Goal: Task Accomplishment & Management: Manage account settings

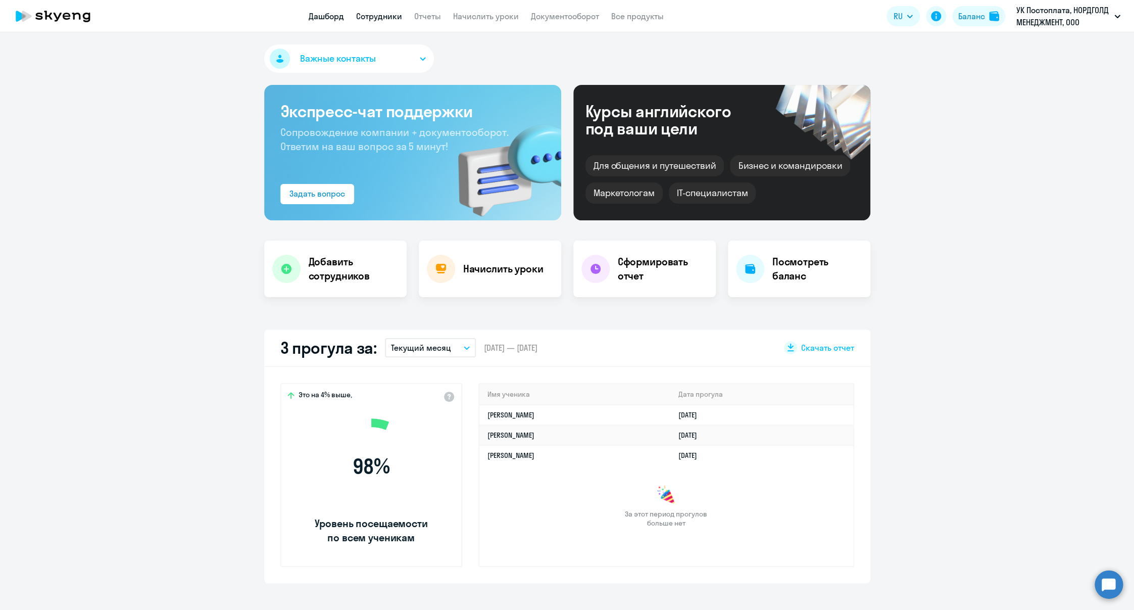
drag, startPoint x: 0, startPoint y: 0, endPoint x: 367, endPoint y: 13, distance: 367.5
click at [367, 13] on link "Сотрудники" at bounding box center [379, 16] width 46 height 10
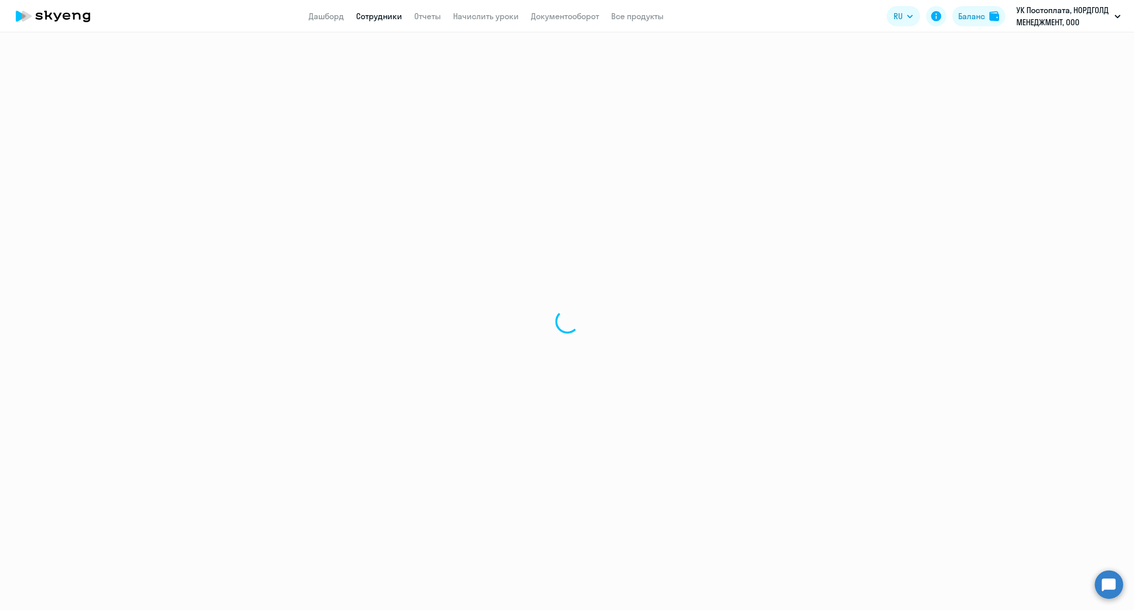
select select "30"
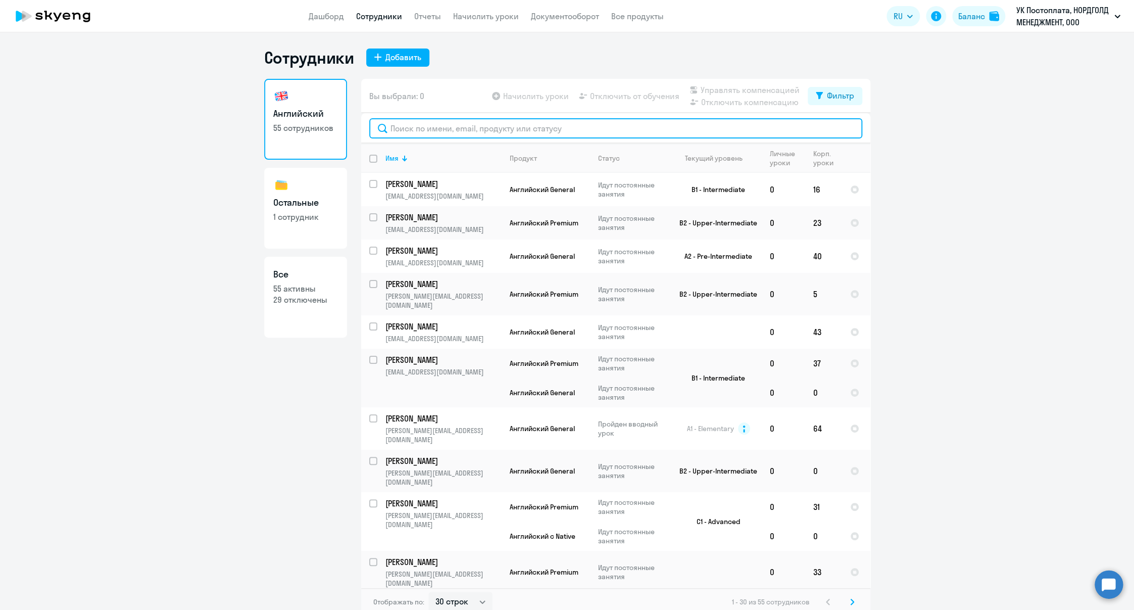
click at [448, 131] on input "text" at bounding box center [615, 128] width 493 height 20
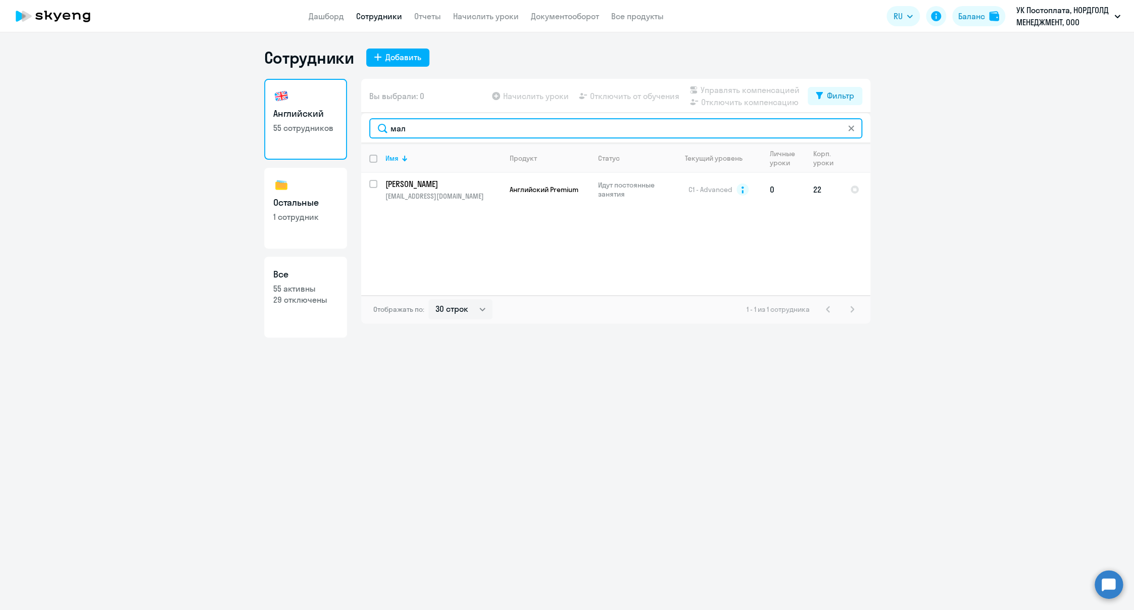
type input "мал"
click at [449, 191] on p "[EMAIL_ADDRESS][DOMAIN_NAME]" at bounding box center [443, 195] width 116 height 9
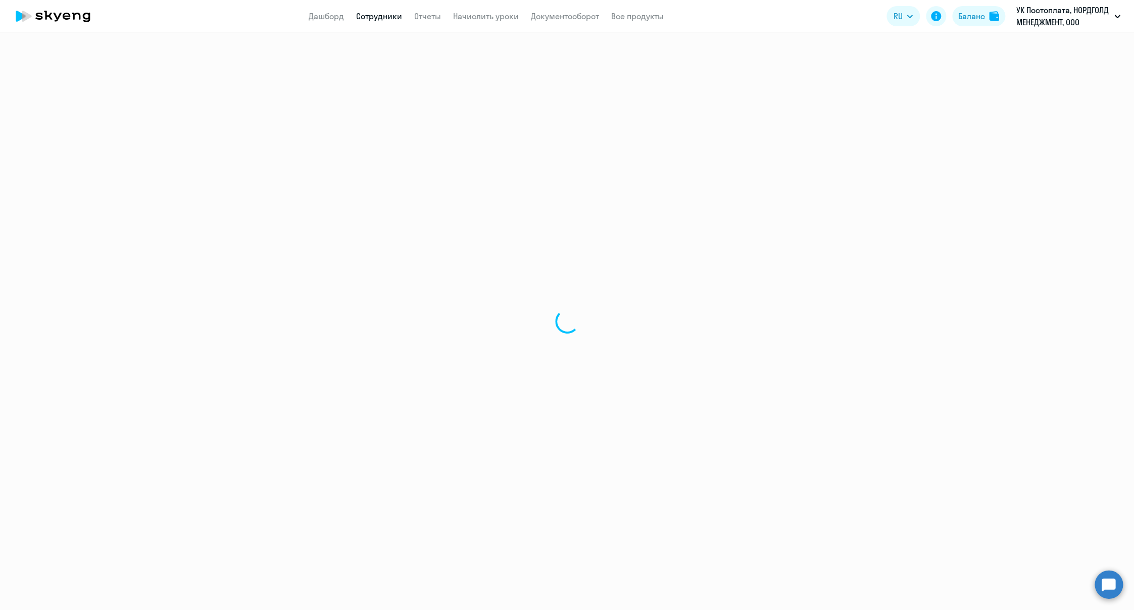
select select "english"
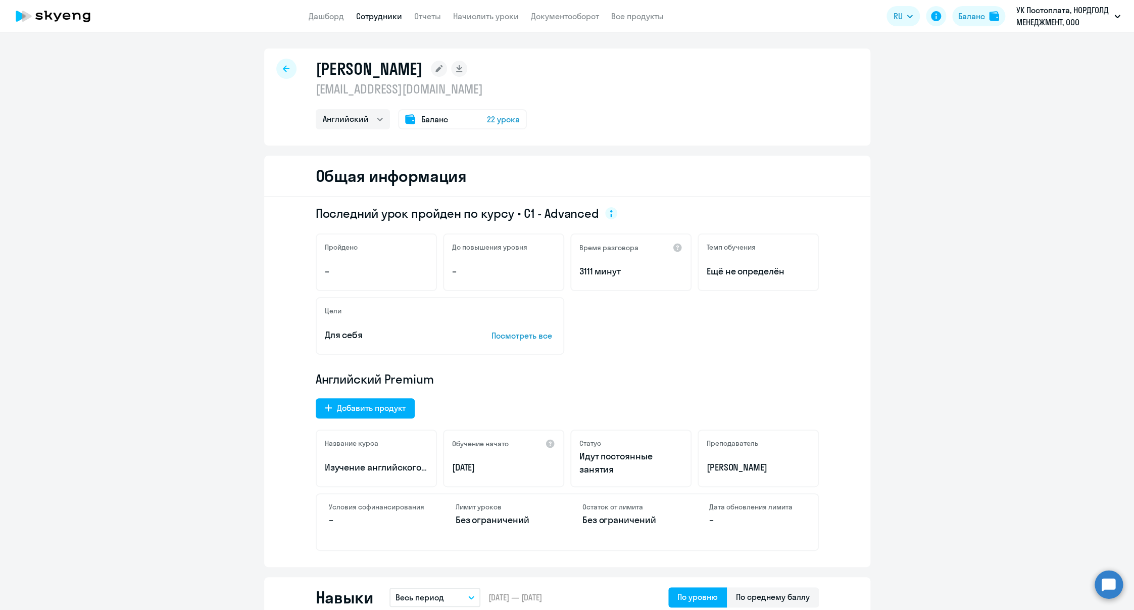
click at [443, 70] on icon at bounding box center [438, 68] width 7 height 7
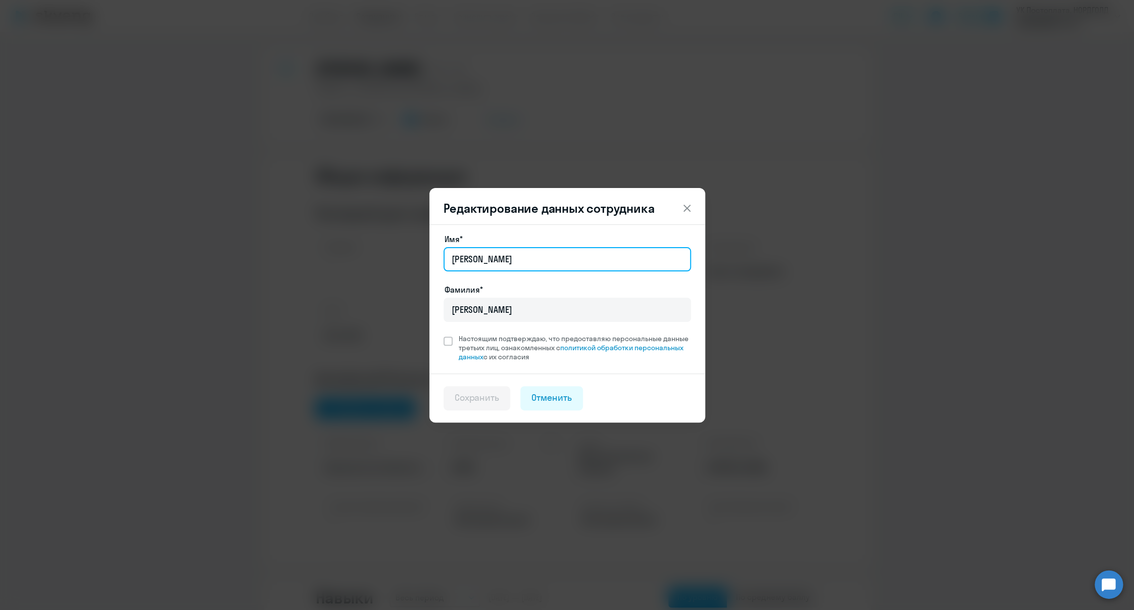
drag, startPoint x: 572, startPoint y: 258, endPoint x: 487, endPoint y: 257, distance: 85.4
click at [487, 257] on input "[PERSON_NAME]" at bounding box center [568, 259] width 248 height 24
type input "[PERSON_NAME]"
click at [450, 343] on span at bounding box center [448, 340] width 9 height 9
click at [444, 334] on input "Настоящим подтверждаю, что предоставляю персональные данные третьих лиц, ознако…" at bounding box center [443, 333] width 1 height 1
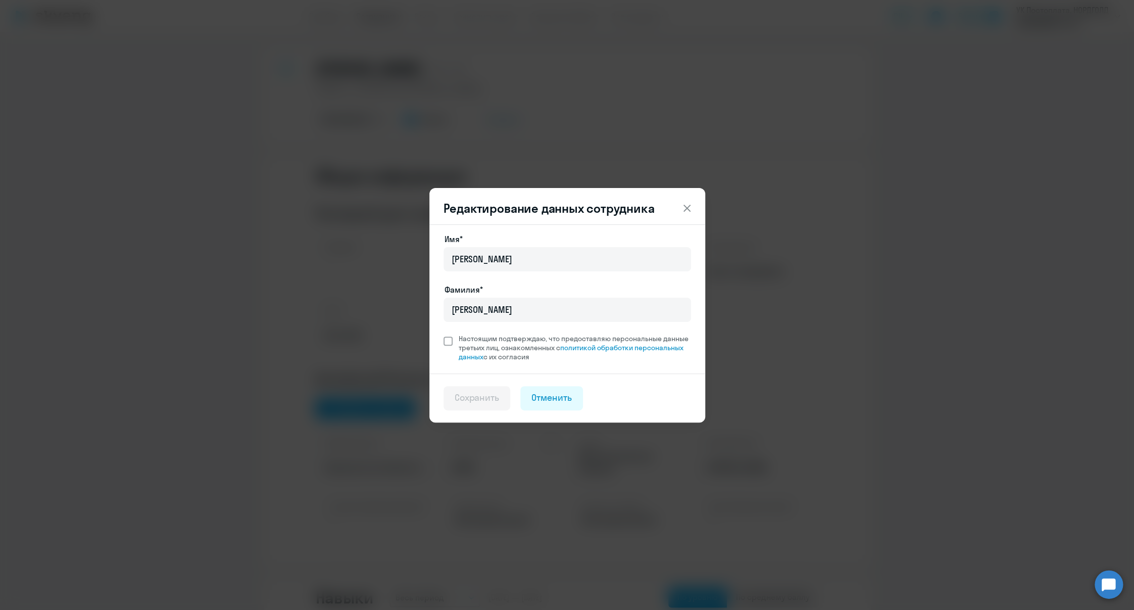
checkbox input "true"
click at [482, 389] on button "Сохранить" at bounding box center [477, 398] width 67 height 24
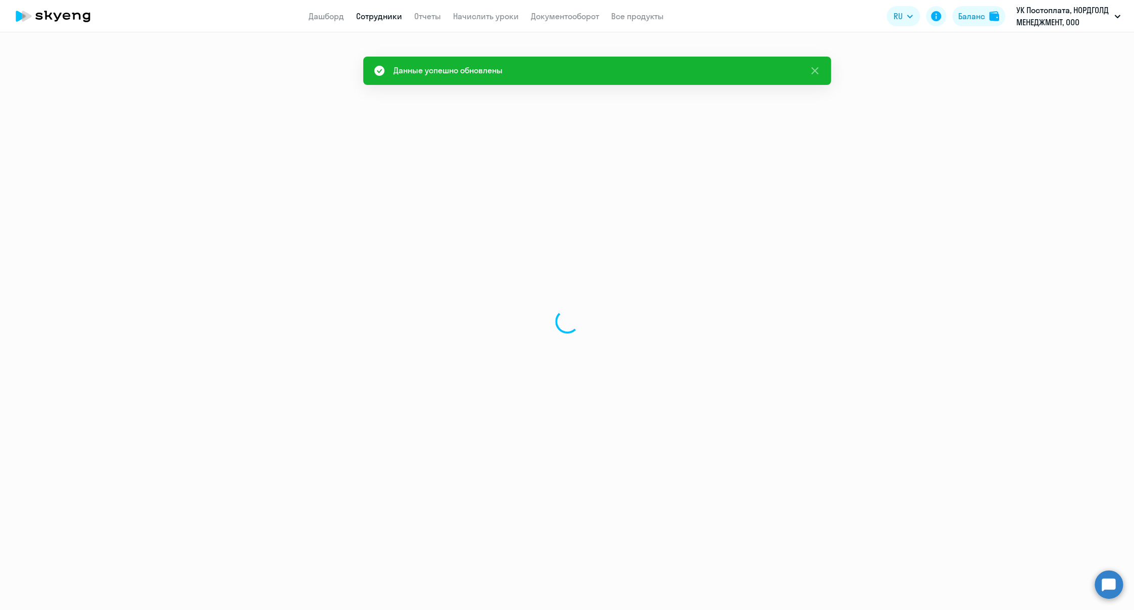
select select "english"
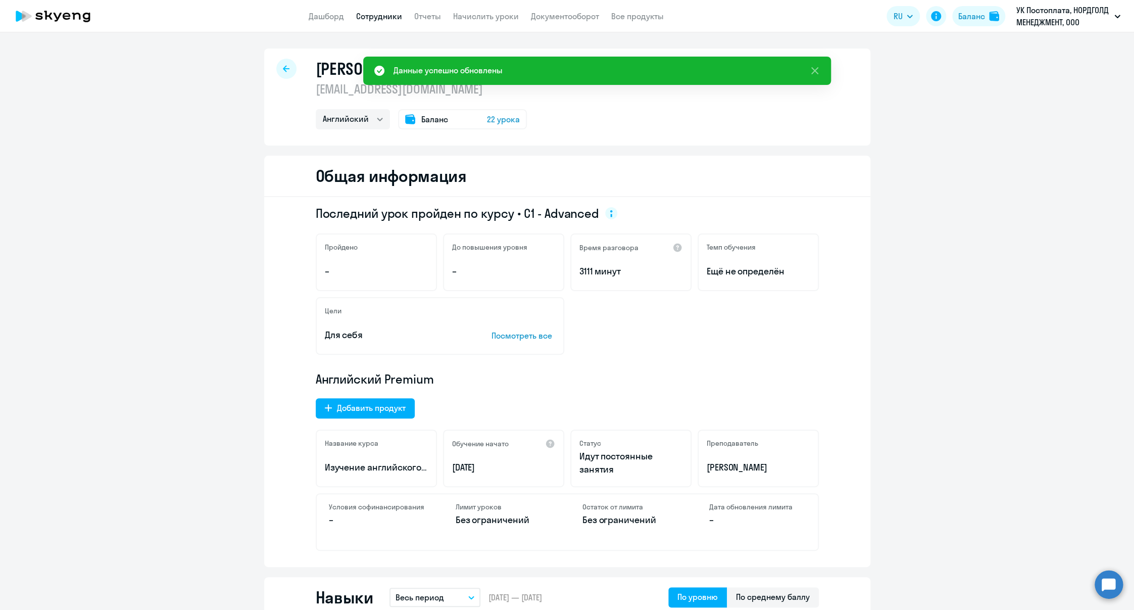
click at [285, 74] on div at bounding box center [286, 69] width 20 height 20
select select "30"
